Goal: Information Seeking & Learning: Learn about a topic

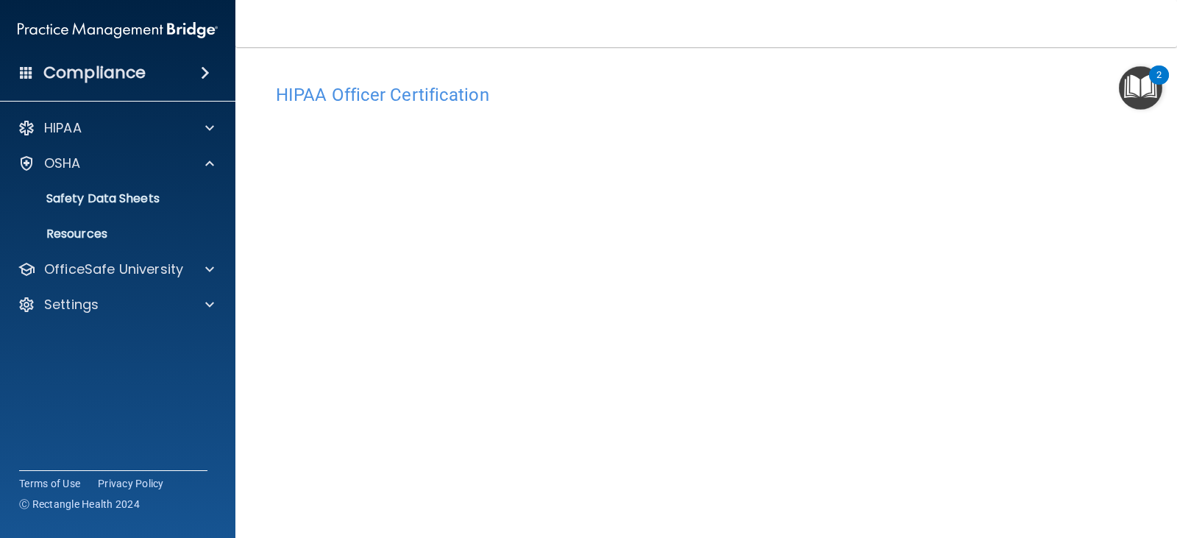
scroll to position [60, 0]
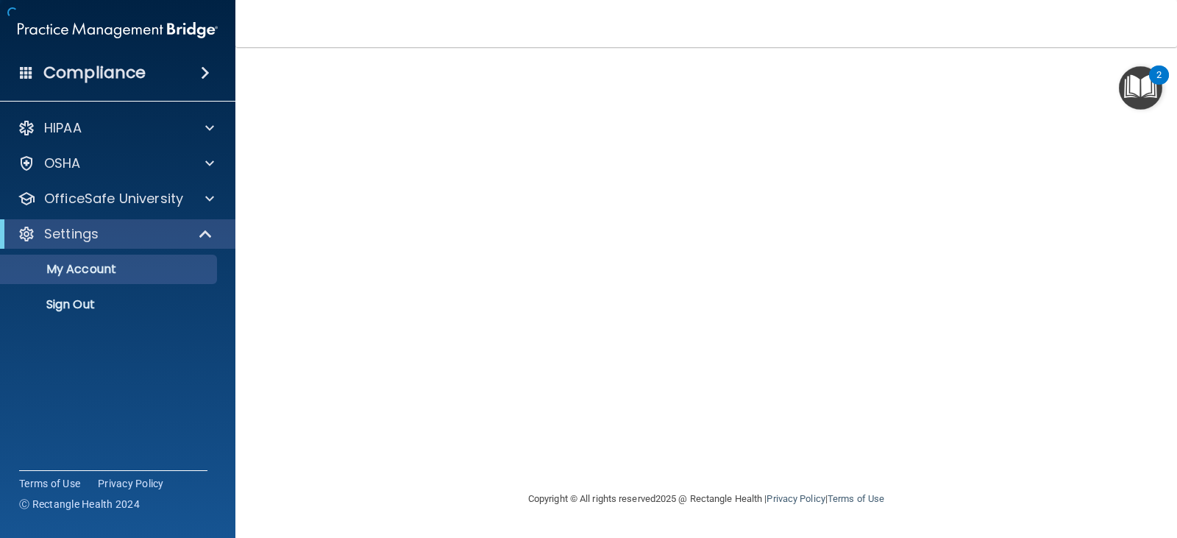
click at [641, 160] on div at bounding box center [706, 268] width 882 height 413
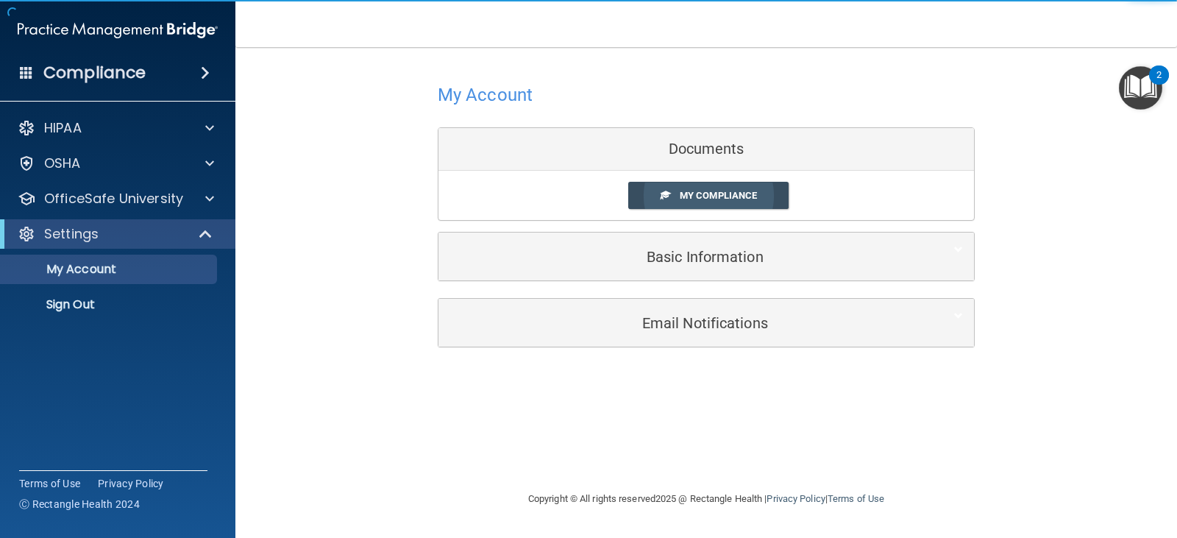
click at [685, 188] on link "My Compliance" at bounding box center [708, 195] width 161 height 27
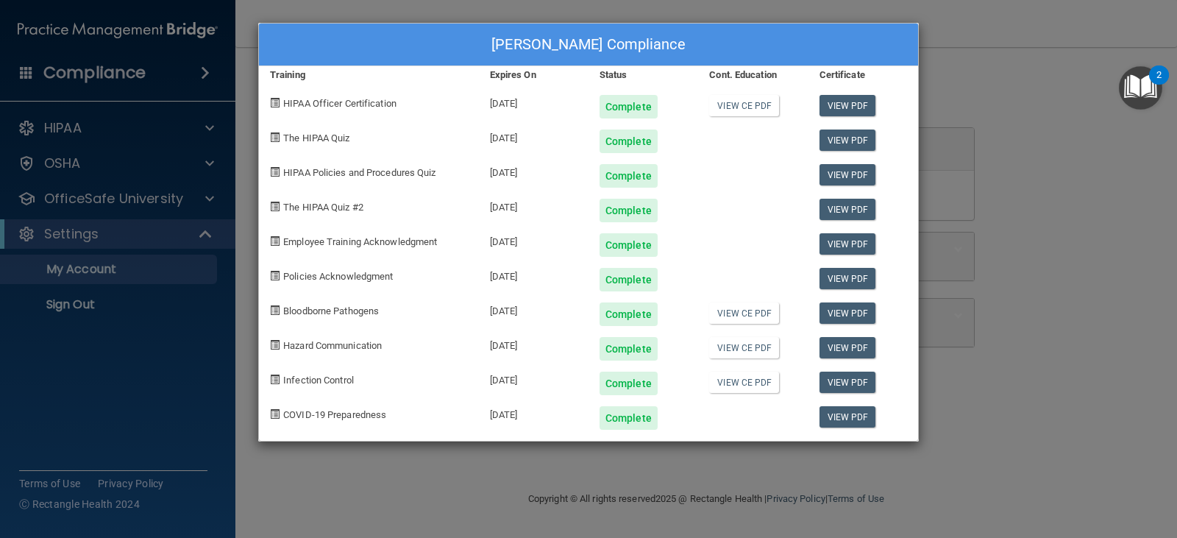
click at [944, 82] on div "[PERSON_NAME] Compliance Training Expires On Status Cont. Education Certificate…" at bounding box center [588, 269] width 1177 height 538
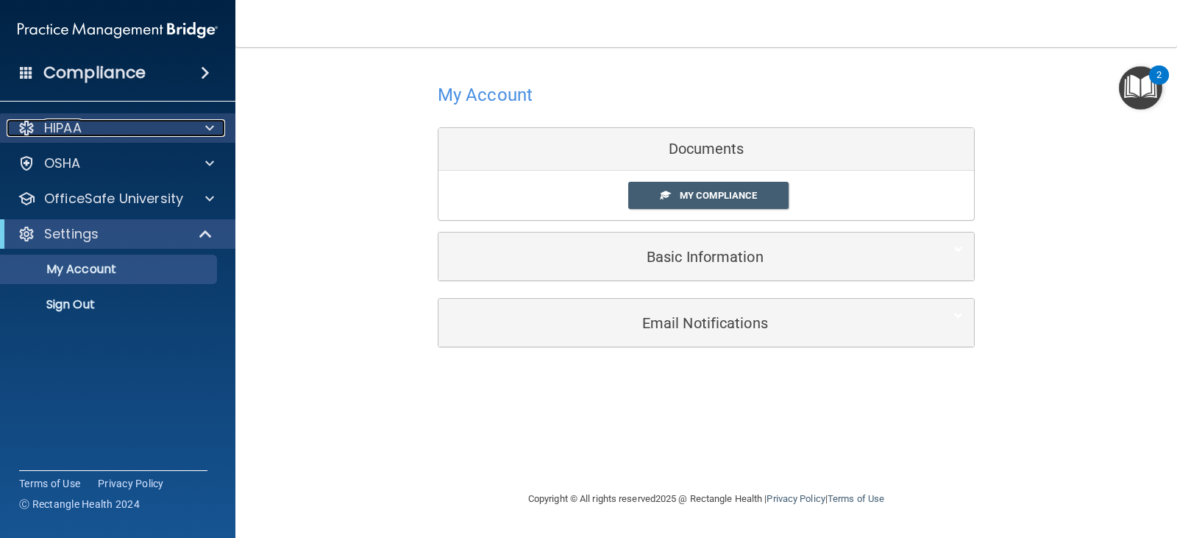
click at [82, 123] on p "HIPAA" at bounding box center [63, 128] width 38 height 18
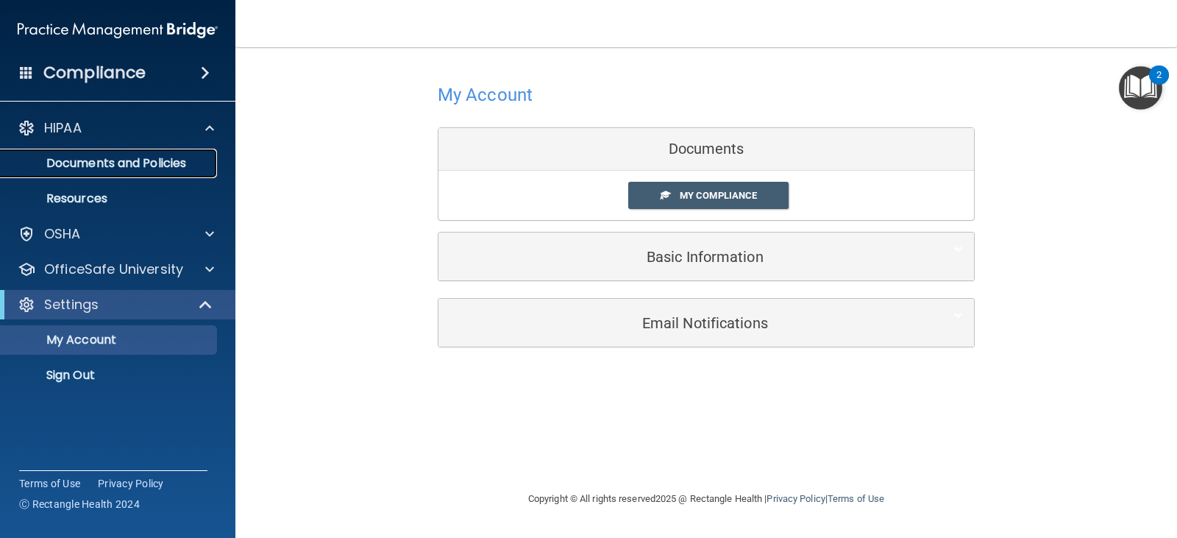
click at [99, 160] on p "Documents and Policies" at bounding box center [110, 163] width 201 height 15
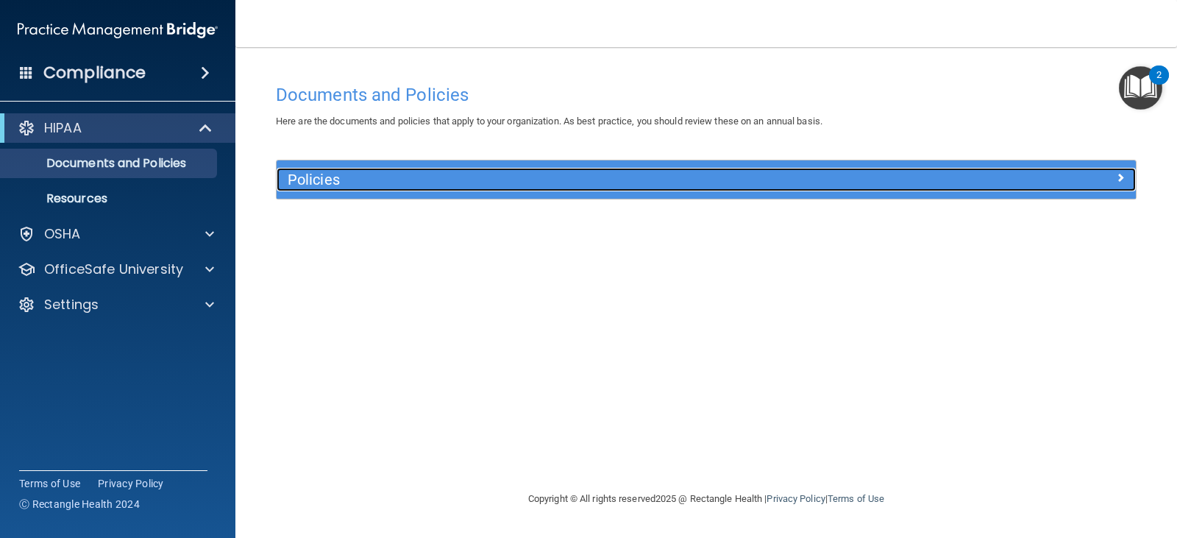
click at [425, 180] on h5 "Policies" at bounding box center [599, 179] width 622 height 16
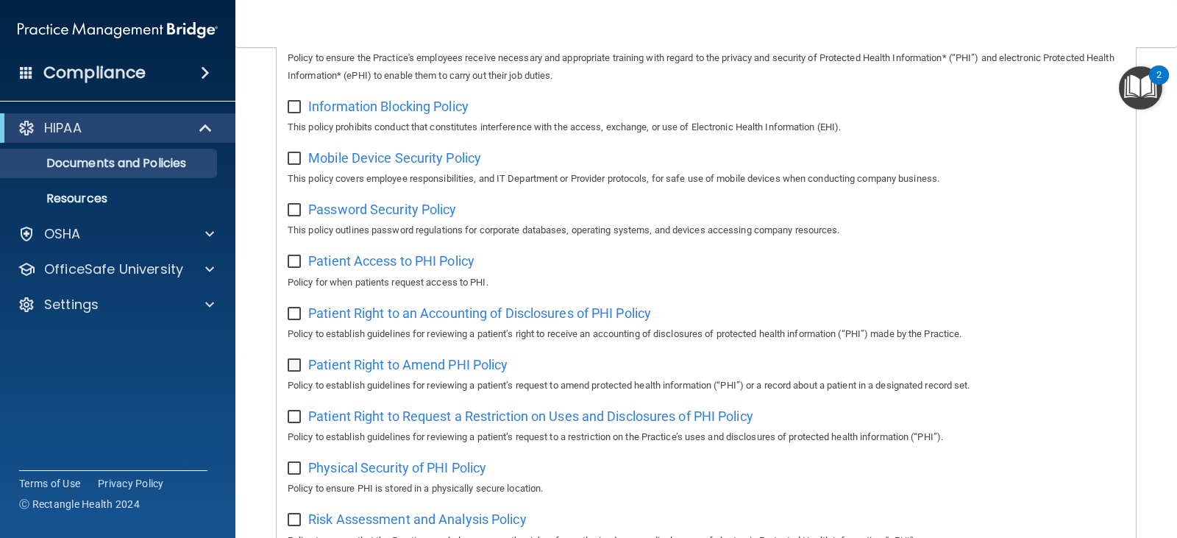
scroll to position [588, 0]
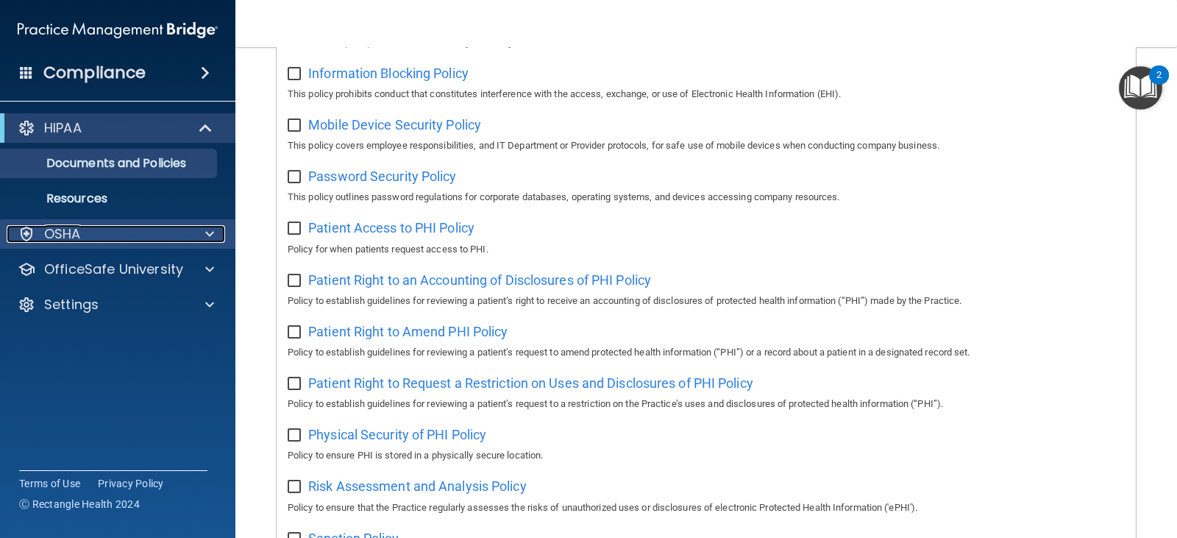
click at [54, 227] on p "OSHA" at bounding box center [62, 234] width 37 height 18
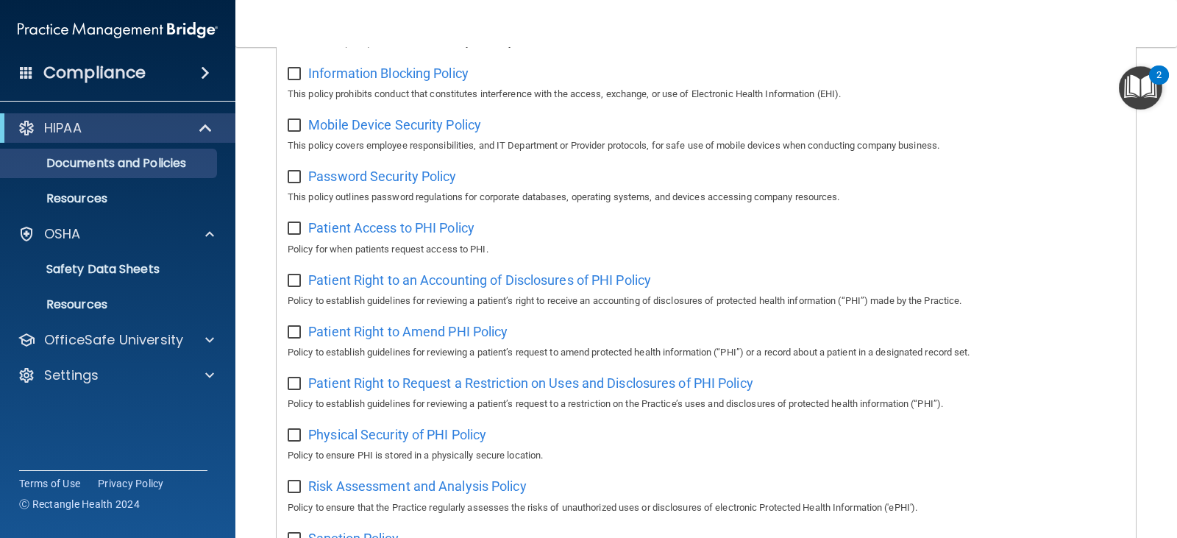
click at [135, 73] on h4 "Compliance" at bounding box center [94, 73] width 102 height 21
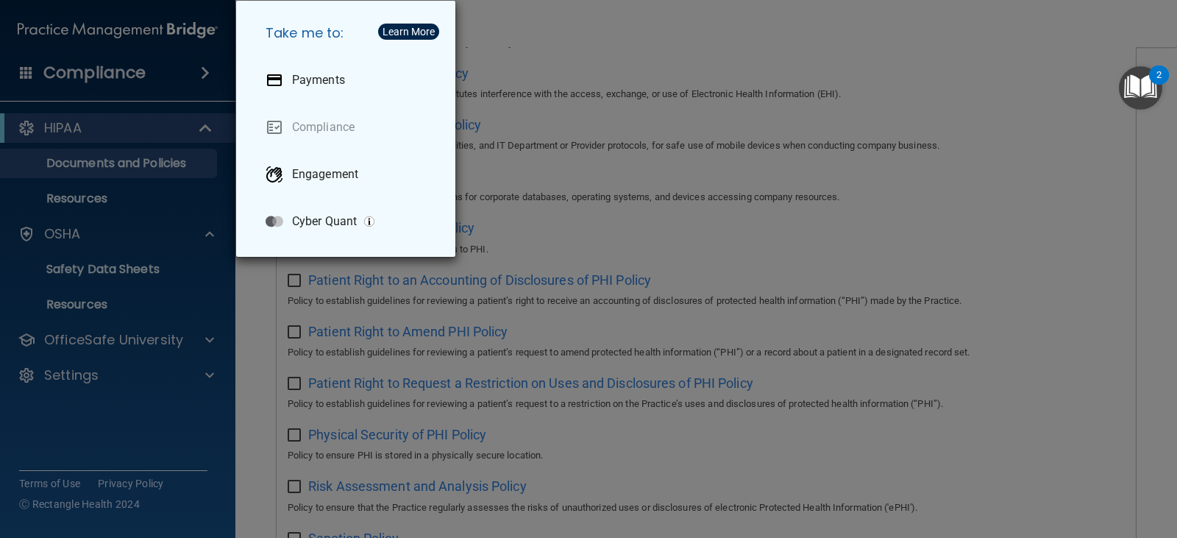
click at [905, 87] on div "Take me to: Payments Compliance Engagement Cyber Quant" at bounding box center [588, 269] width 1177 height 538
